Goal: Find specific page/section

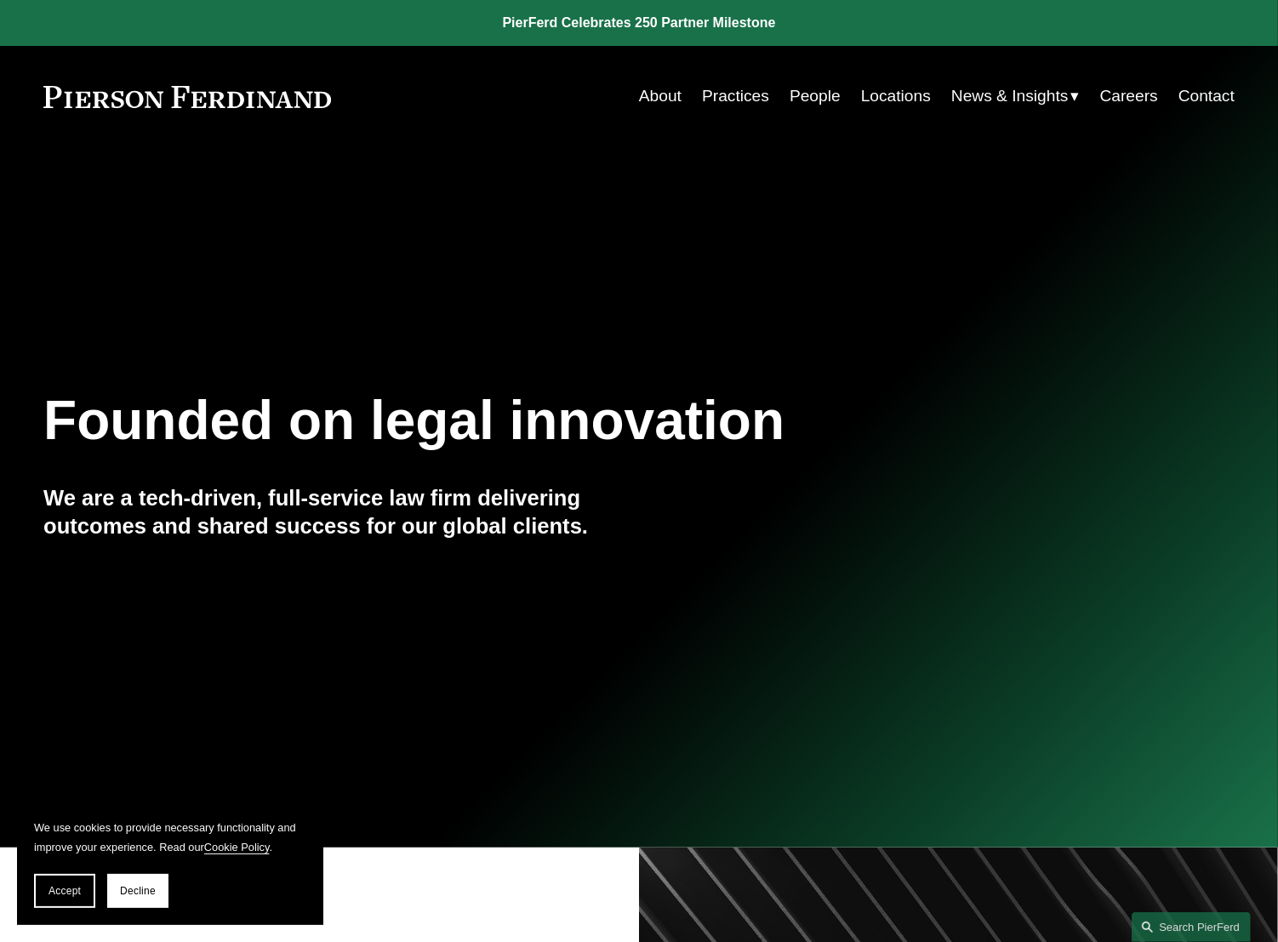
drag, startPoint x: 145, startPoint y: 878, endPoint x: 150, endPoint y: 887, distance: 9.9
click at [143, 847] on button "Decline" at bounding box center [137, 891] width 61 height 34
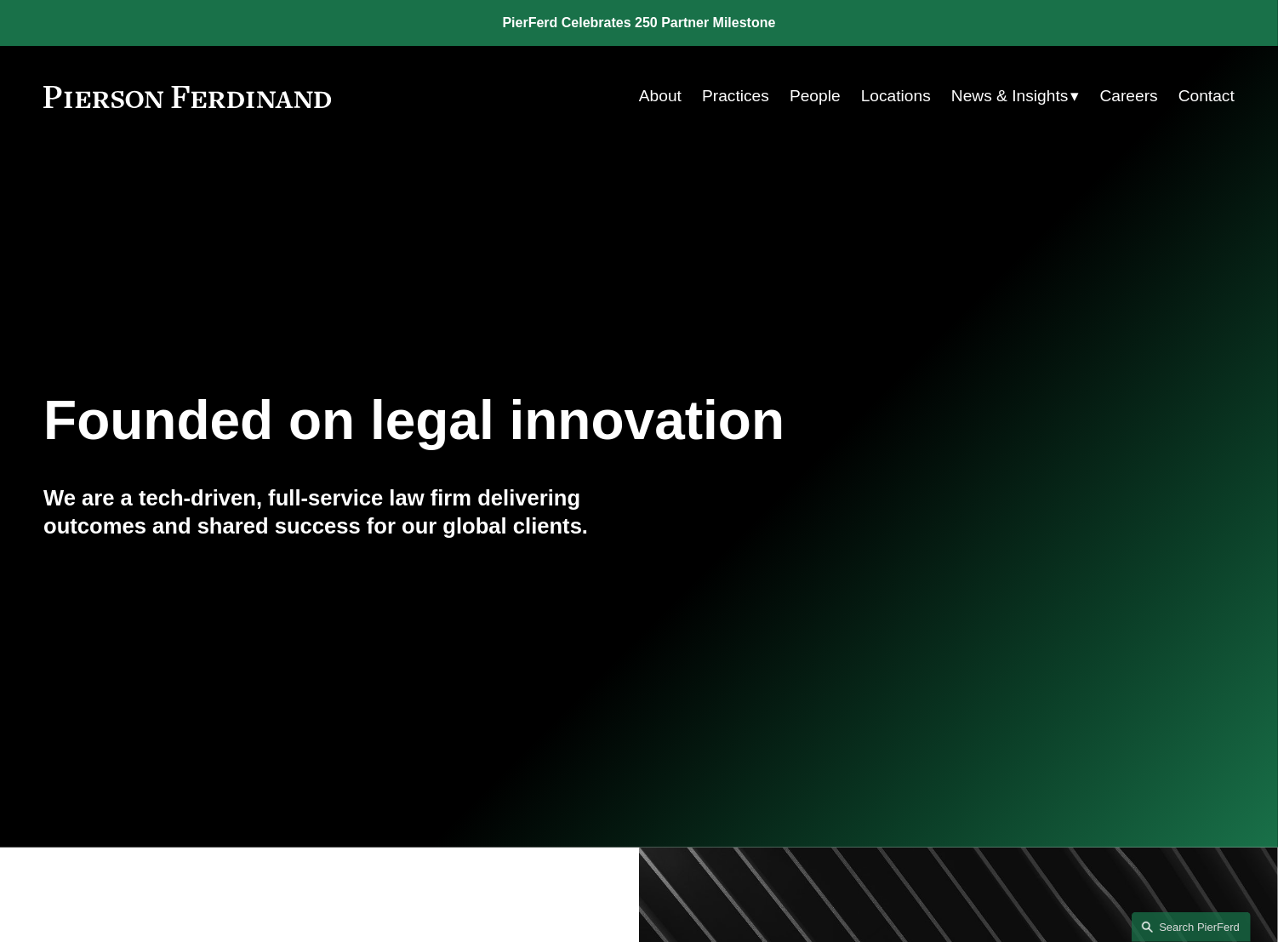
click at [802, 98] on link "People" at bounding box center [815, 96] width 51 height 32
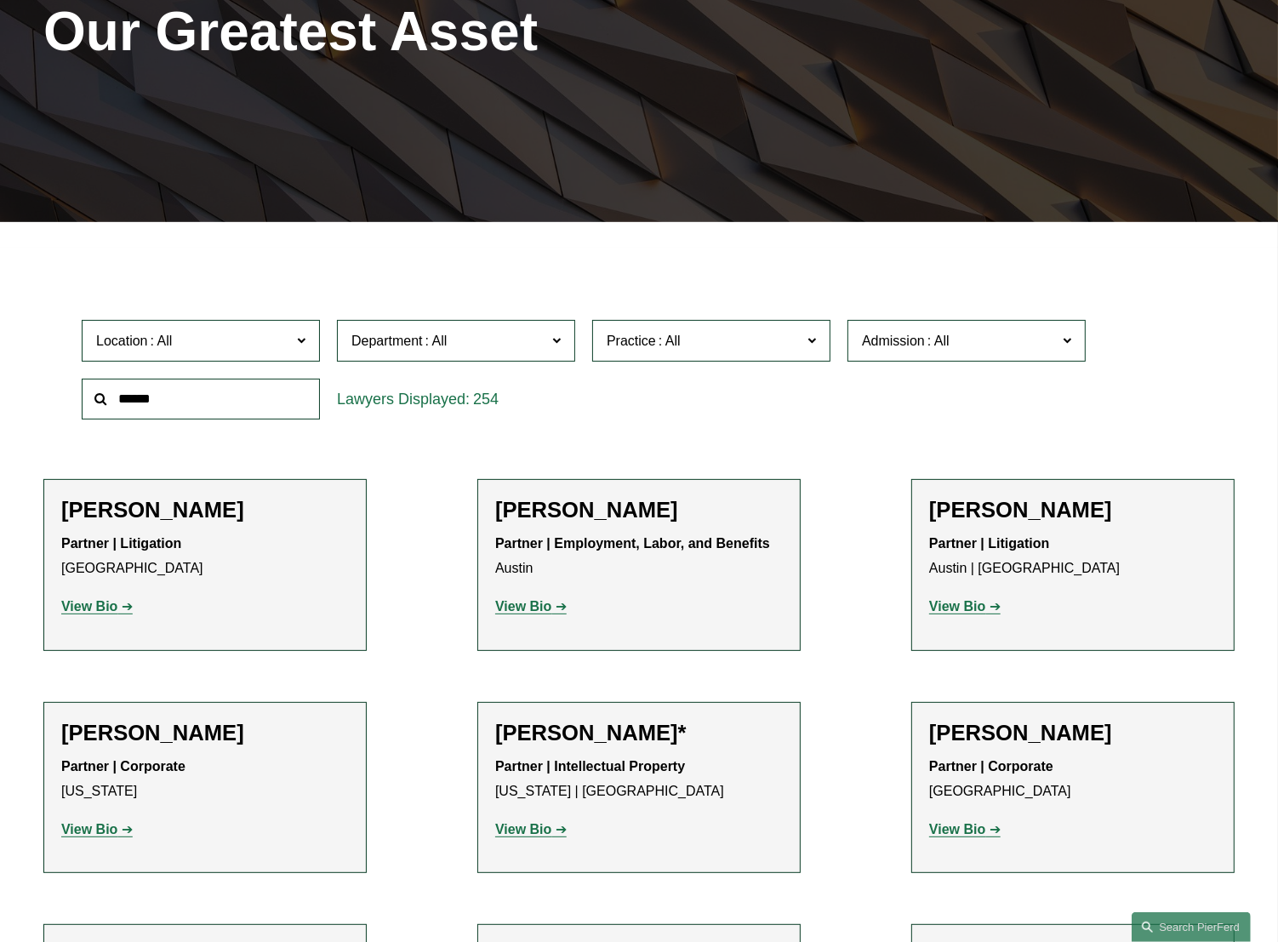
scroll to position [283, 0]
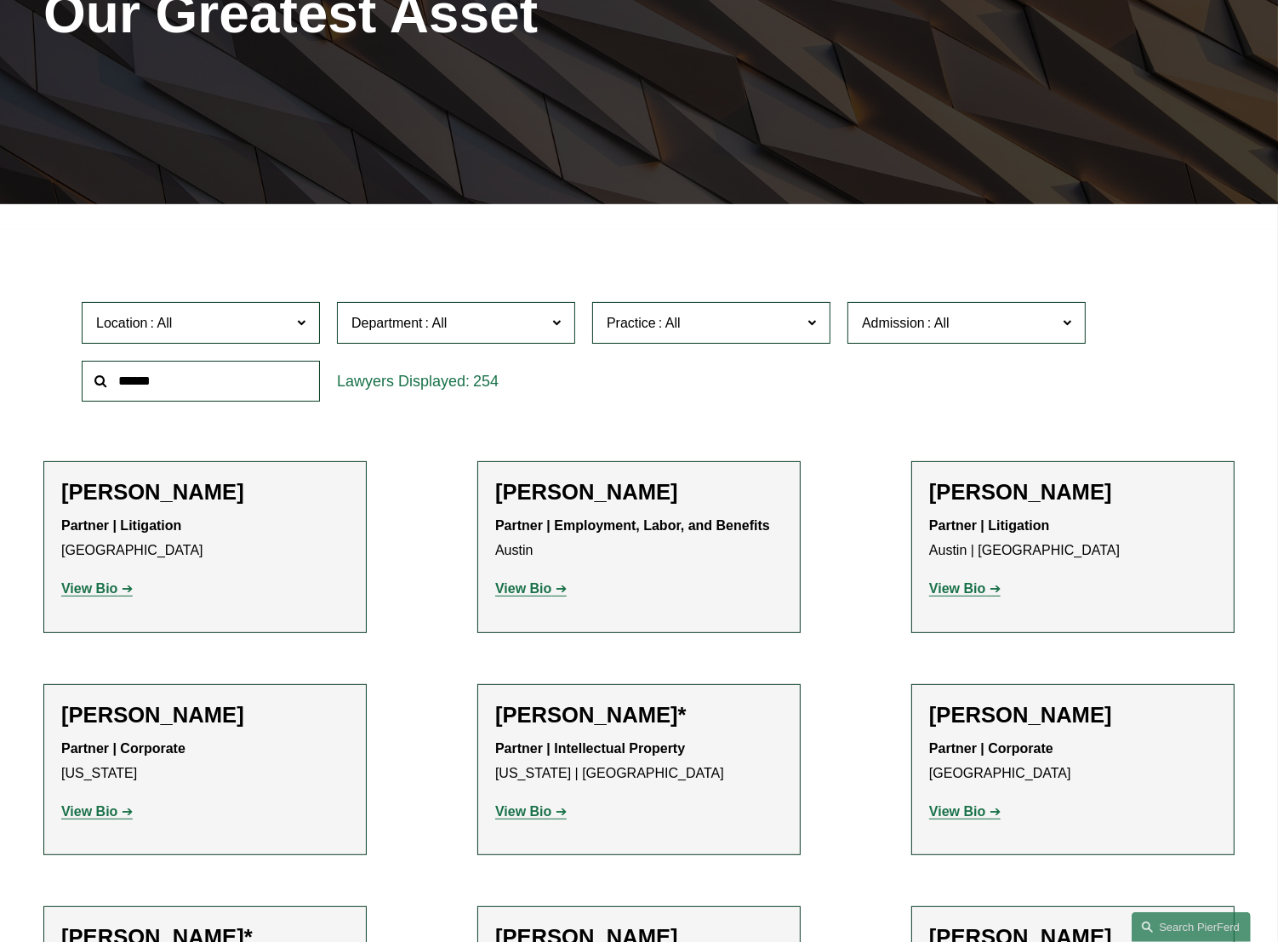
click at [219, 383] on input "text" at bounding box center [201, 382] width 238 height 42
type input "***"
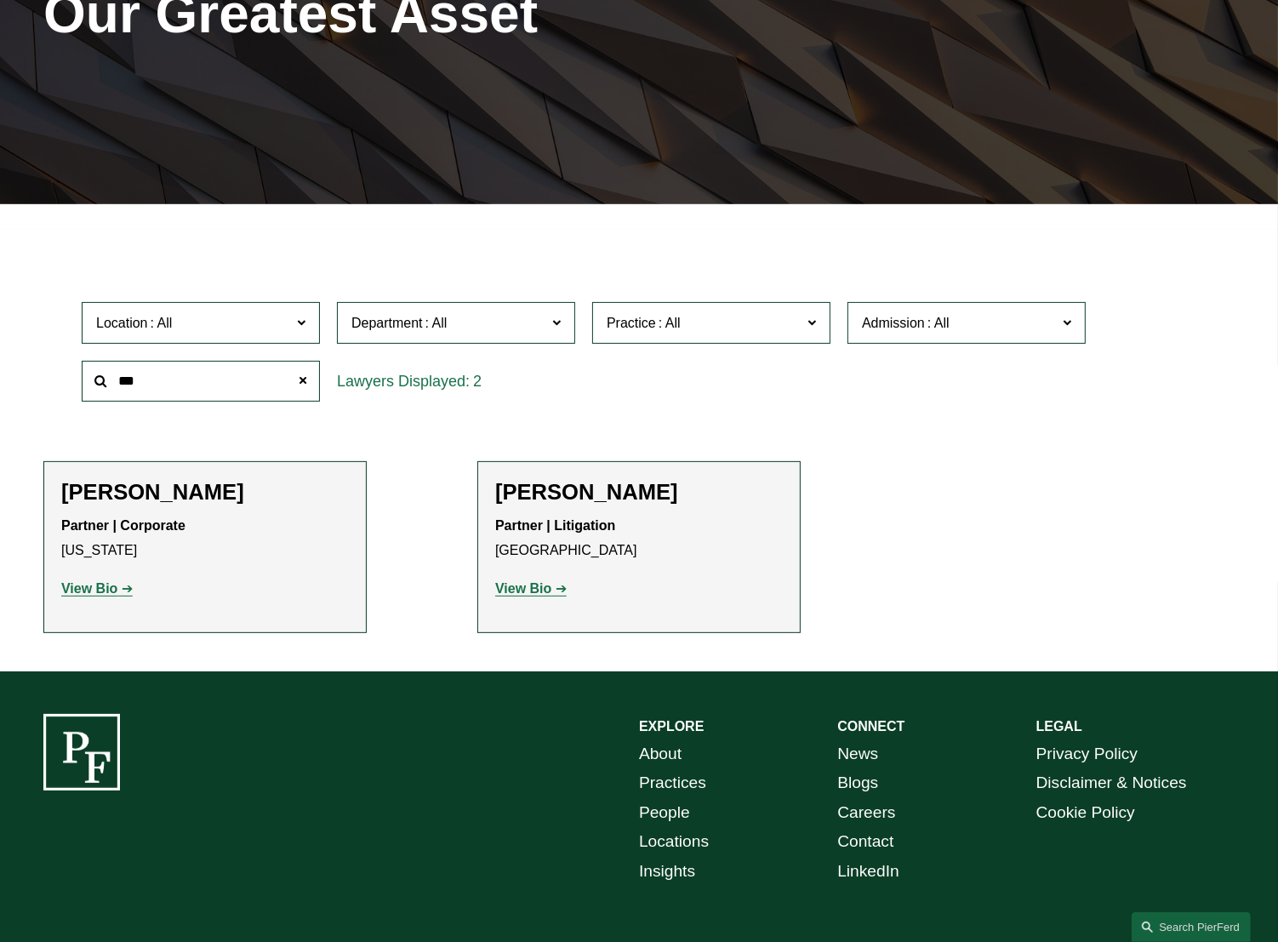
click at [102, 588] on strong "View Bio" at bounding box center [89, 588] width 56 height 14
